Goal: Check status: Check status

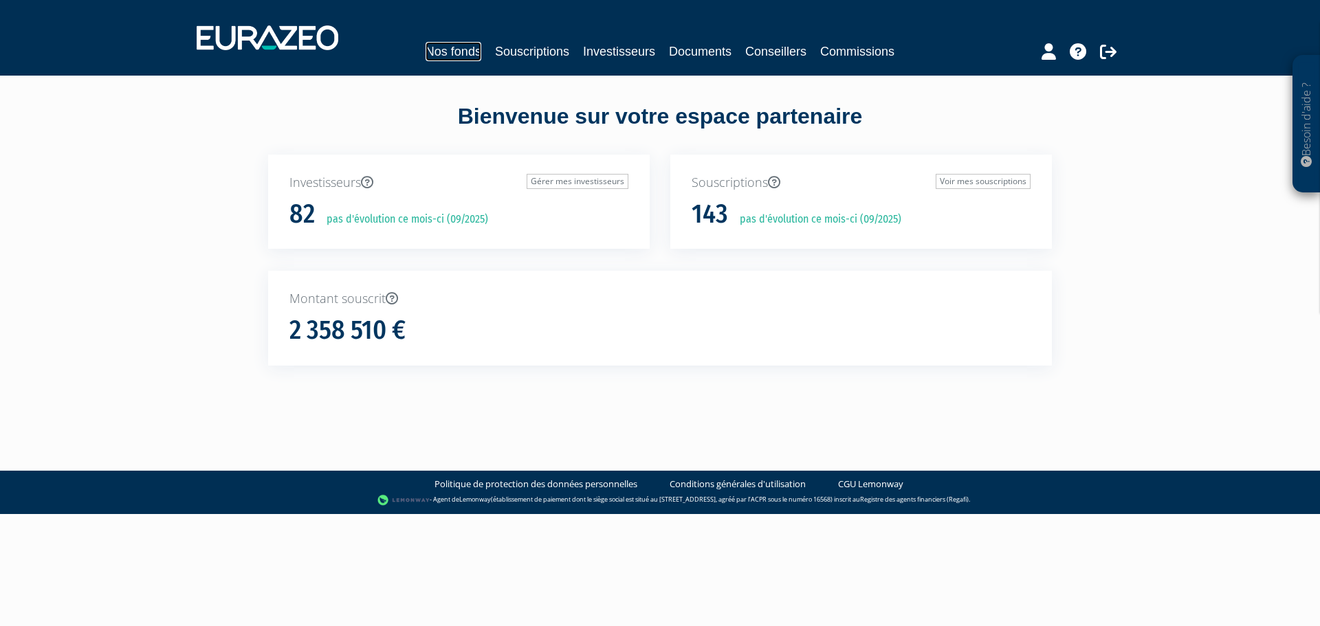
click at [447, 52] on link "Nos fonds" at bounding box center [453, 51] width 56 height 19
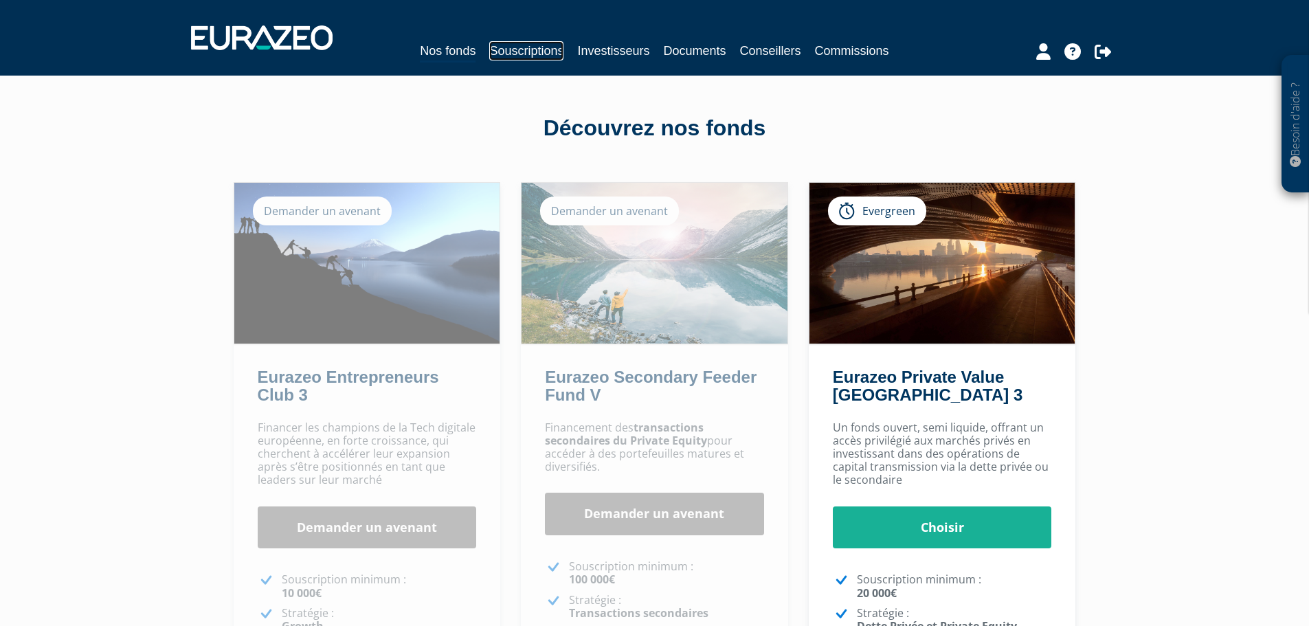
click at [499, 47] on link "Souscriptions" at bounding box center [526, 50] width 74 height 19
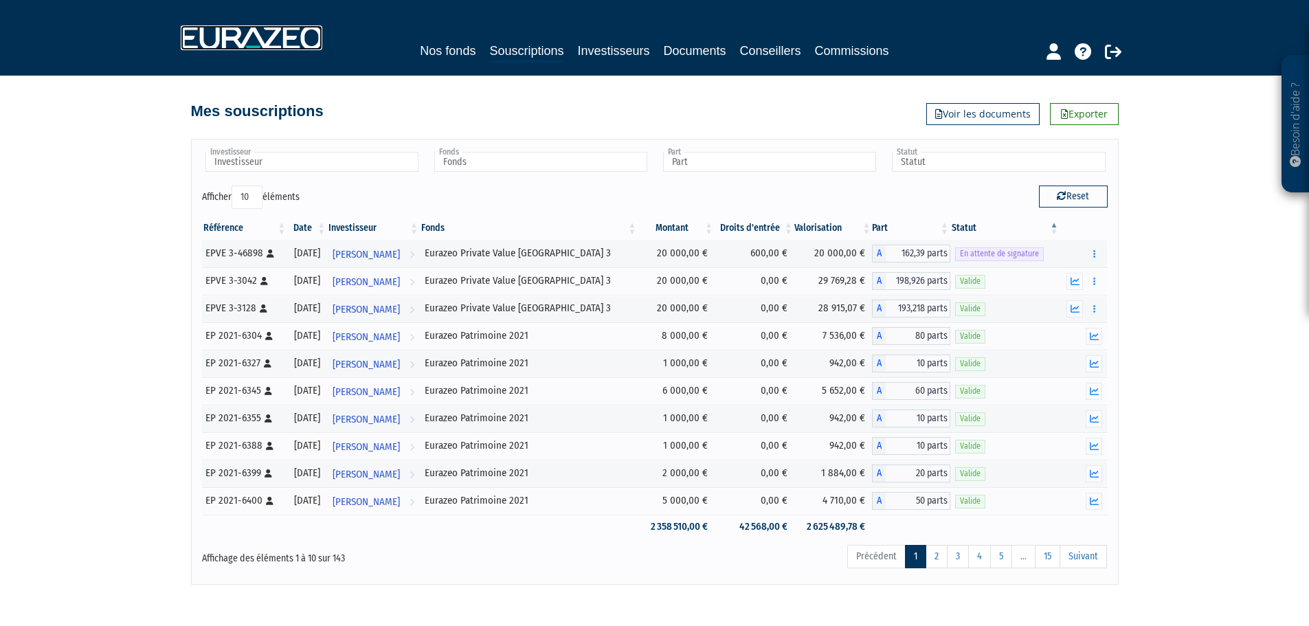
click at [223, 26] on img at bounding box center [252, 37] width 142 height 25
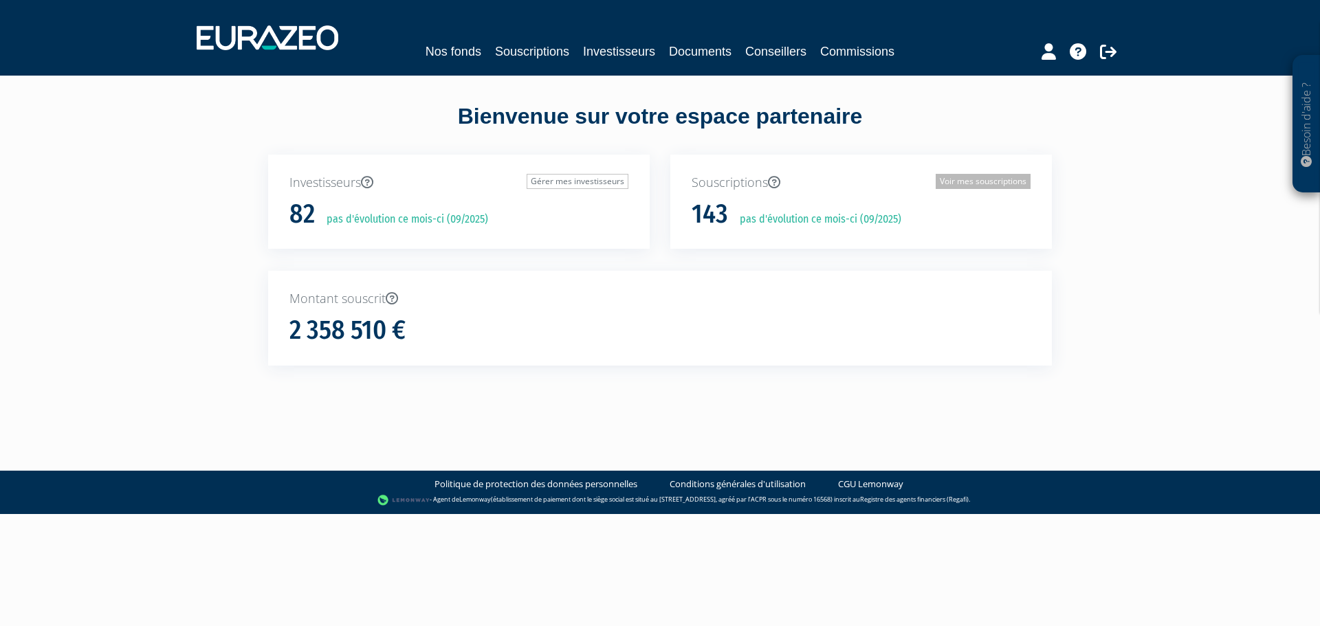
click at [997, 174] on link "Voir mes souscriptions" at bounding box center [983, 181] width 95 height 15
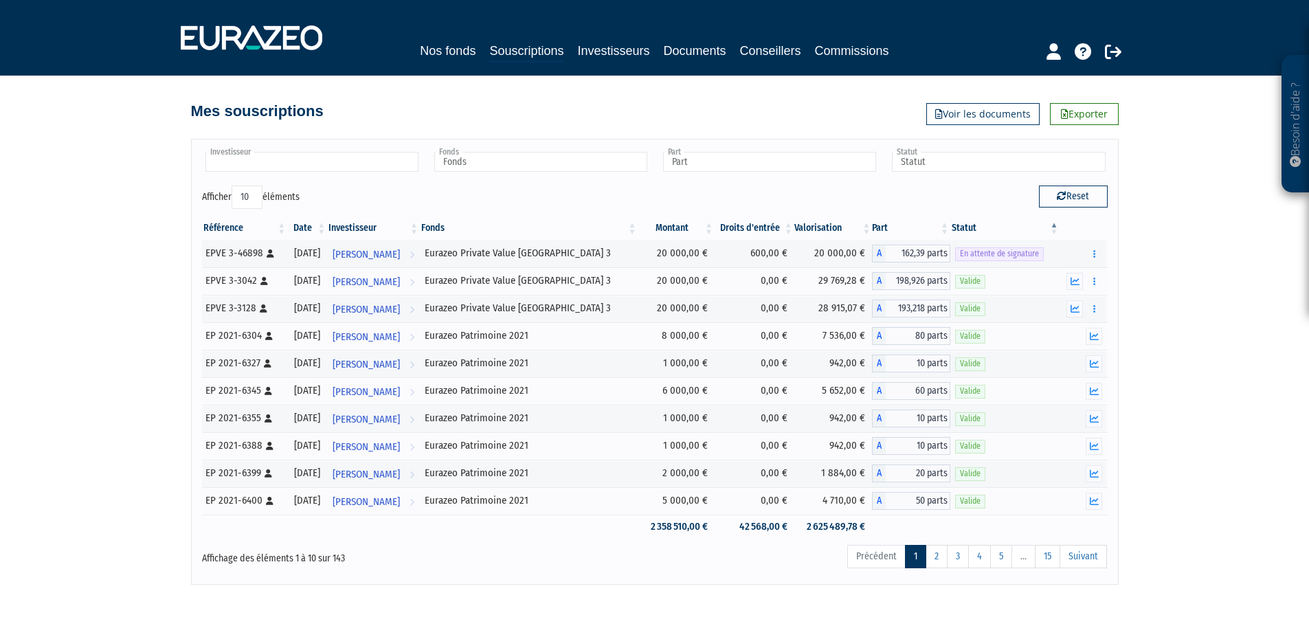
click at [276, 168] on input "text" at bounding box center [312, 162] width 213 height 20
type input "millot"
click at [266, 181] on em "MILLOT" at bounding box center [278, 184] width 25 height 10
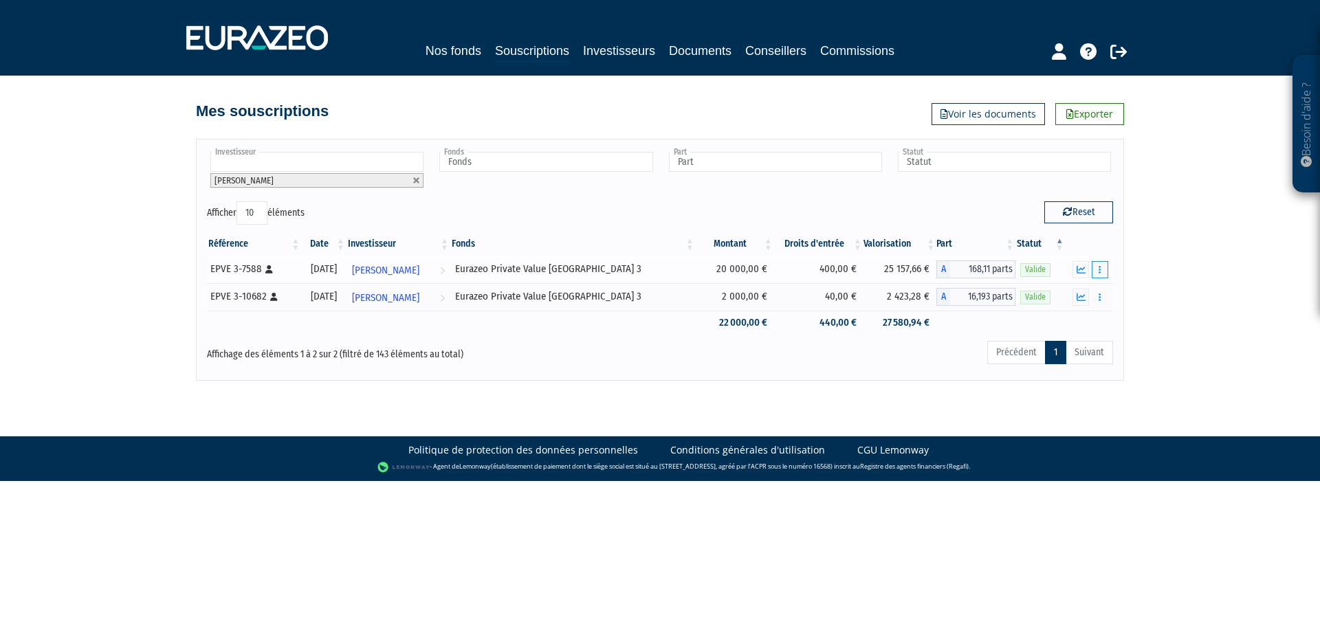
click at [1100, 271] on icon "button" at bounding box center [1099, 269] width 2 height 9
click at [1180, 283] on div "Besoin d'aide ? × J'ai besoin d'aide Si vous avez une question à propos du fonc…" at bounding box center [660, 190] width 1320 height 381
